Goal: Find specific page/section: Find specific page/section

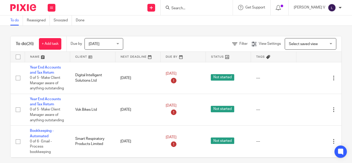
click at [204, 7] on input "Search" at bounding box center [194, 8] width 46 height 5
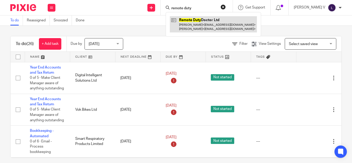
type input "remote duty"
click at [205, 23] on link at bounding box center [213, 24] width 87 height 16
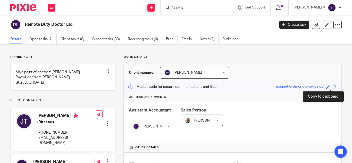
click at [333, 86] on span at bounding box center [335, 87] width 4 height 4
